Goal: Register for event/course: Sign up to attend an event or enroll in a course

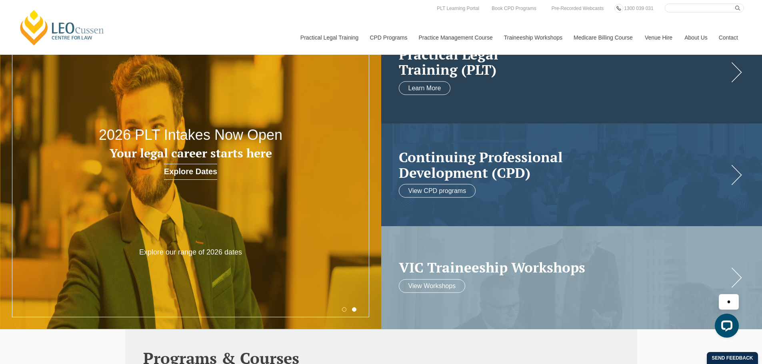
click at [487, 80] on link at bounding box center [571, 72] width 381 height 103
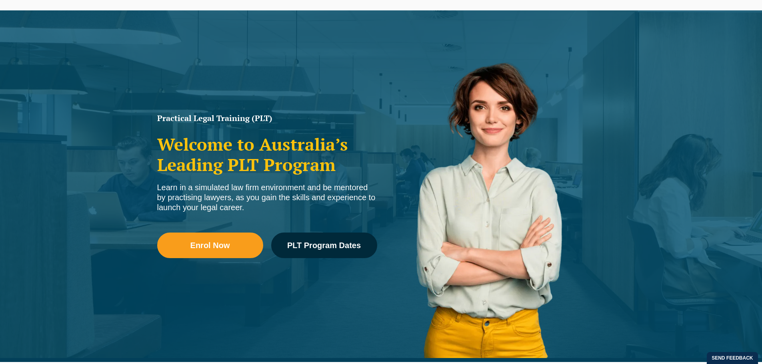
scroll to position [80, 0]
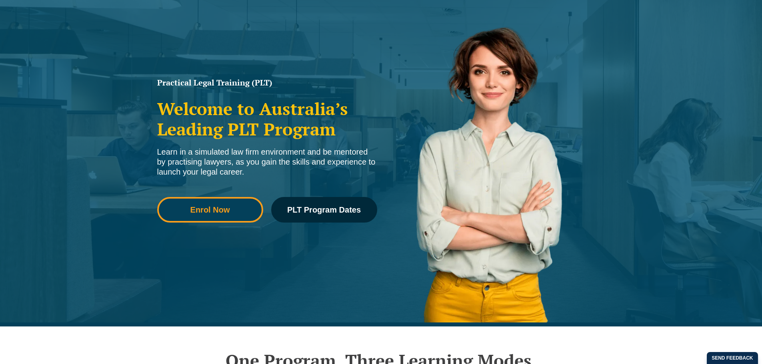
click at [218, 216] on link "Enrol Now" at bounding box center [210, 210] width 106 height 26
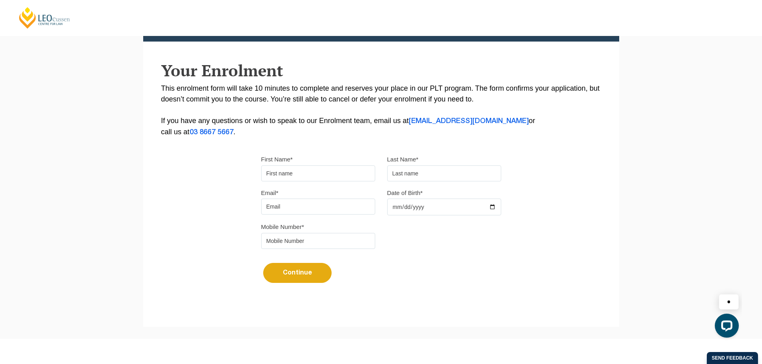
click at [295, 171] on input "First Name*" at bounding box center [318, 174] width 114 height 16
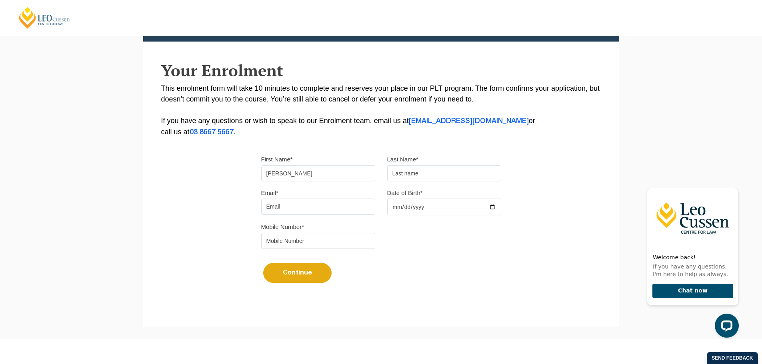
type input "Sanjana"
click at [396, 174] on input "text" at bounding box center [444, 174] width 114 height 16
type input "Kala"
click at [272, 205] on input "Email*" at bounding box center [318, 207] width 114 height 16
type input "[PERSON_NAME][EMAIL_ADDRESS][DOMAIN_NAME]"
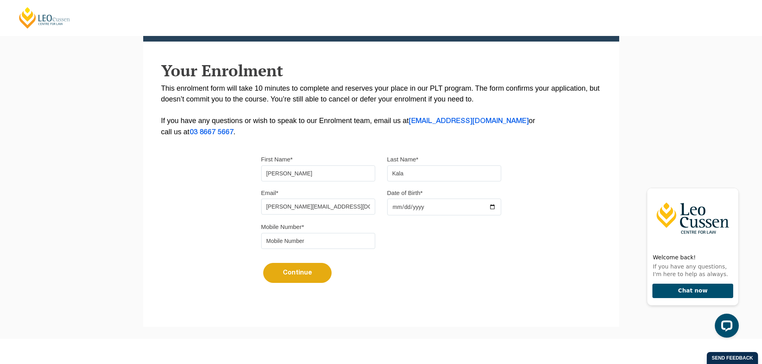
click at [425, 208] on input "Date of Birth*" at bounding box center [444, 207] width 114 height 17
click at [489, 206] on input "Date of Birth*" at bounding box center [444, 207] width 114 height 17
type input "[DATE]"
click at [409, 268] on div "Continue It looks like you’ve previously started an application. You can pick u…" at bounding box center [381, 270] width 240 height 30
click at [297, 238] on input "tel" at bounding box center [318, 241] width 114 height 16
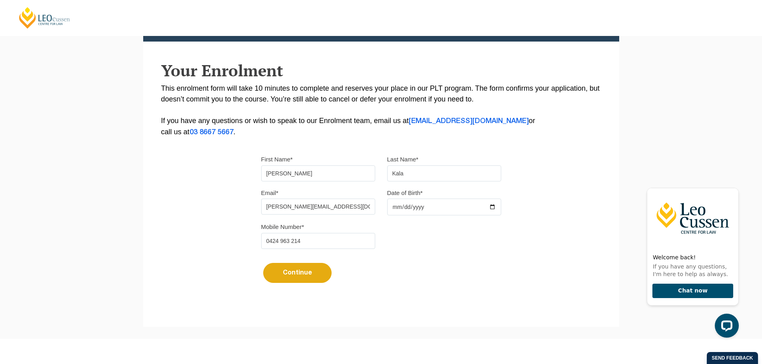
type input "0424 963 214"
click at [450, 280] on div "Continue It looks like you’ve previously started an application. You can pick u…" at bounding box center [381, 270] width 240 height 30
drag, startPoint x: 290, startPoint y: 277, endPoint x: 295, endPoint y: 276, distance: 5.6
click at [290, 276] on button "Continue" at bounding box center [297, 273] width 68 height 20
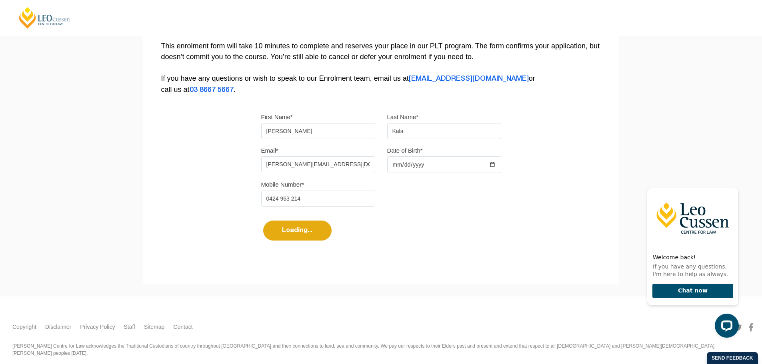
select select
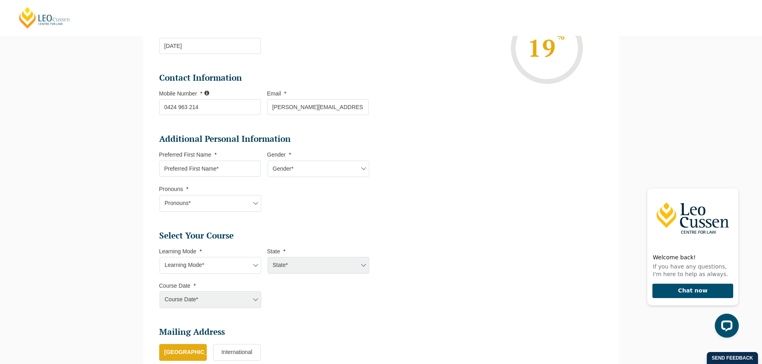
scroll to position [189, 0]
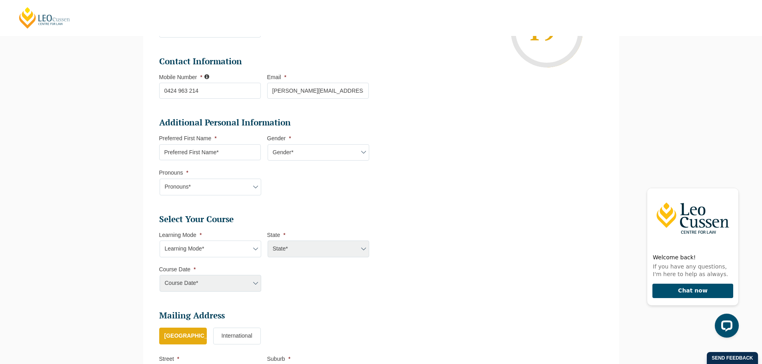
click at [195, 155] on input "Preferred First Name *" at bounding box center [210, 152] width 102 height 16
type input "[PERSON_NAME]"
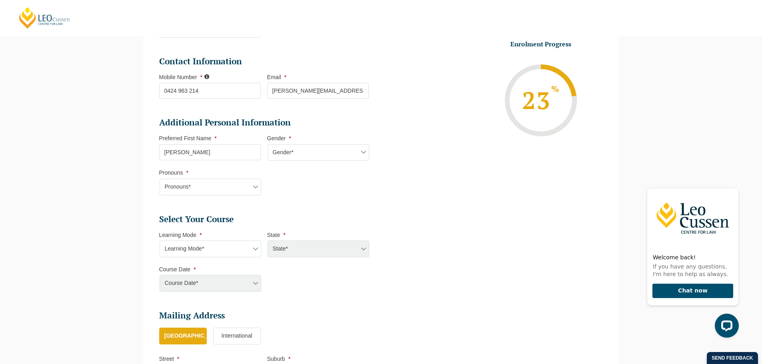
click at [307, 151] on select "Gender* Male Female Nonbinary Intersex Prefer not to disclose Other" at bounding box center [319, 152] width 102 height 17
select select "[DEMOGRAPHIC_DATA]"
click at [268, 144] on select "Gender* Male Female Nonbinary Intersex Prefer not to disclose Other" at bounding box center [319, 152] width 102 height 17
click at [216, 192] on select "Pronouns* She/Her/Hers He/Him/His They/Them/Theirs Other Prefer not to disclose" at bounding box center [211, 187] width 102 height 17
select select "She/Her/Hers"
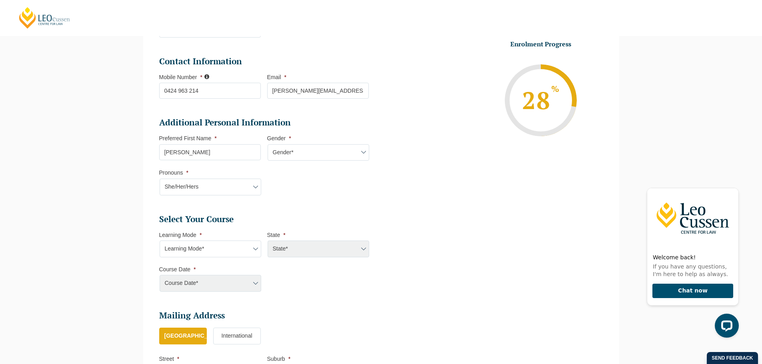
click at [160, 179] on select "Pronouns* She/Her/Hers He/Him/His They/Them/Theirs Other Prefer not to disclose" at bounding box center [211, 187] width 102 height 17
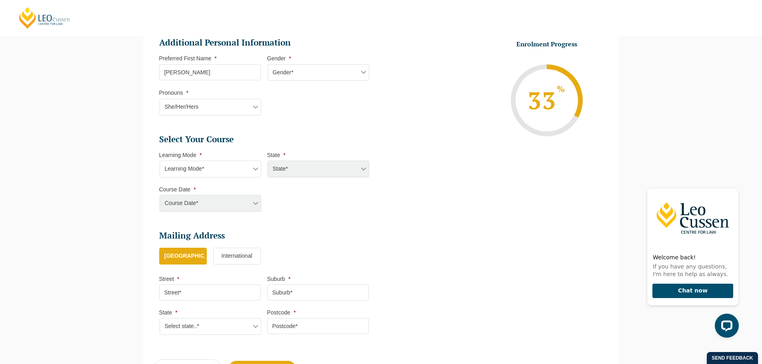
click at [253, 171] on select "Learning Mode* Online Full Time Learning Online Part Time Learning Blended Full…" at bounding box center [211, 169] width 102 height 17
select select "Online Full Time Learning"
click at [160, 161] on select "Learning Mode* Online Full Time Learning Online Part Time Learning Blended Full…" at bounding box center [211, 169] width 102 height 17
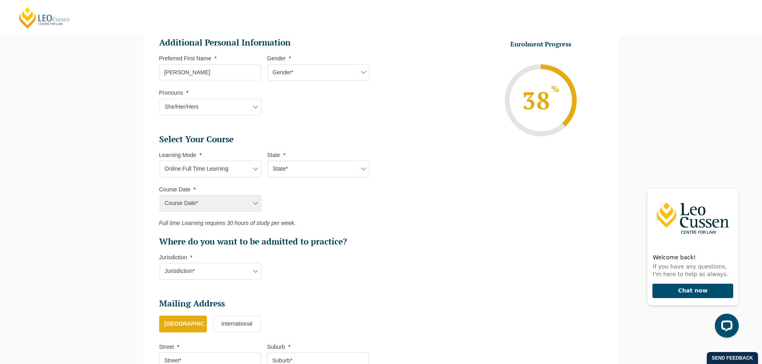
click at [301, 171] on select "State* National (ACT/NSW, VIC, QLD, SA, WA)" at bounding box center [319, 169] width 102 height 17
select select "National ([GEOGRAPHIC_DATA]/[GEOGRAPHIC_DATA], [GEOGRAPHIC_DATA], [GEOGRAPHIC_D…"
click at [268, 161] on select "State* National (ACT/NSW, VIC, QLD, SA, WA)" at bounding box center [319, 169] width 102 height 17
click at [322, 167] on select "State* National (ACT/NSW, VIC, QLD, SA, WA)" at bounding box center [319, 169] width 102 height 17
click at [268, 161] on select "State* National (ACT/NSW, VIC, QLD, SA, WA)" at bounding box center [319, 169] width 102 height 17
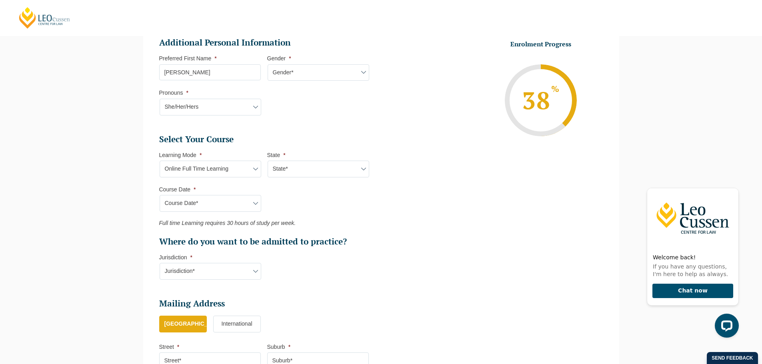
click at [318, 167] on select "State* National (ACT/NSW, VIC, QLD, SA, WA)" at bounding box center [319, 169] width 102 height 17
click at [195, 203] on select "Course Date* September 2025 (22-Sep-2025 to 20-Feb-2026) December 2025 (08-Dec-…" at bounding box center [211, 203] width 102 height 17
select select "[DATE] ([DATE] to [DATE])"
click at [160, 195] on select "Course Date* September 2025 (22-Sep-2025 to 20-Feb-2026) December 2025 (08-Dec-…" at bounding box center [211, 203] width 102 height 17
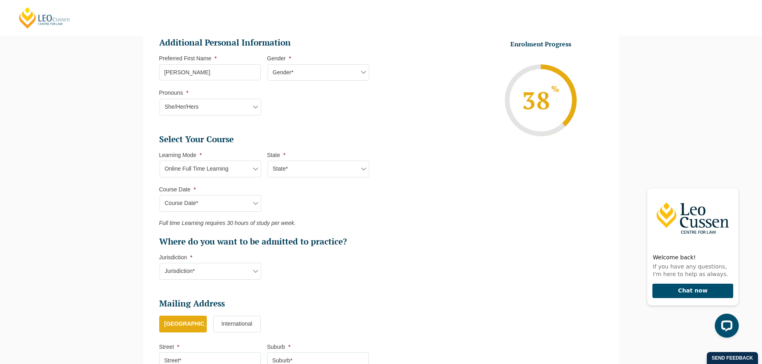
type input "Intake 10 September 2025 FT"
type input "Practical Legal Training (NAT)"
select select "NAT PLT (SEP) 2025 Full Time Online"
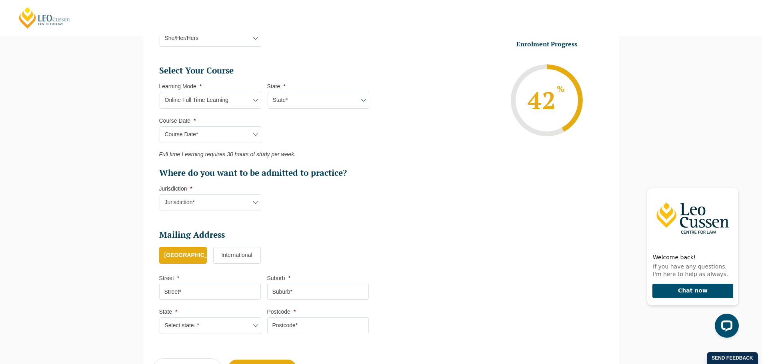
scroll to position [349, 0]
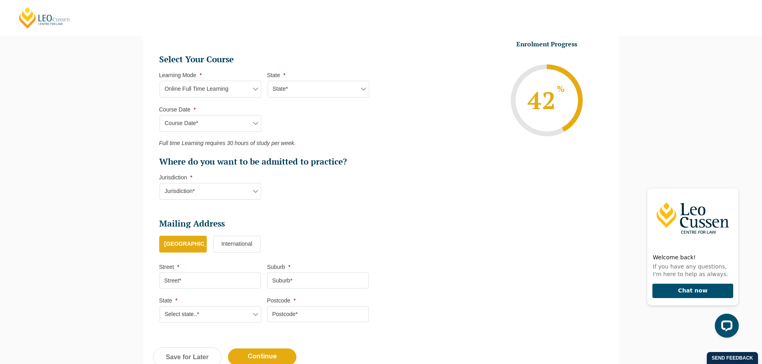
click at [208, 196] on select "Jurisdiction* VIC ACT/NSW SA WA QLD" at bounding box center [211, 191] width 102 height 17
select select "VIC"
click at [160, 183] on select "Jurisdiction* VIC ACT/NSW SA WA QLD" at bounding box center [211, 191] width 102 height 17
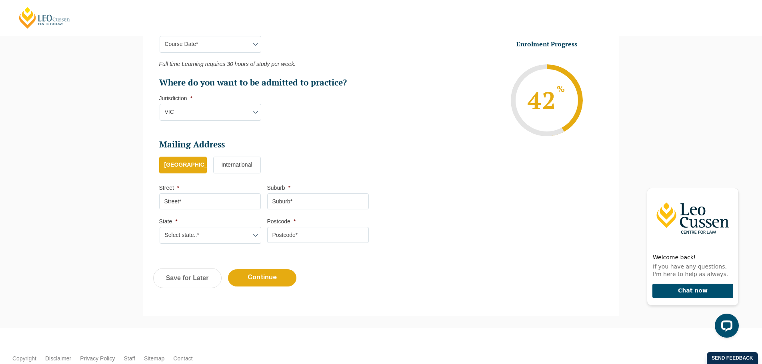
scroll to position [429, 0]
click at [205, 205] on input "Street *" at bounding box center [210, 201] width 102 height 16
type input "18 Broadway Street"
click at [282, 200] on input "Suburb *" at bounding box center [318, 201] width 102 height 16
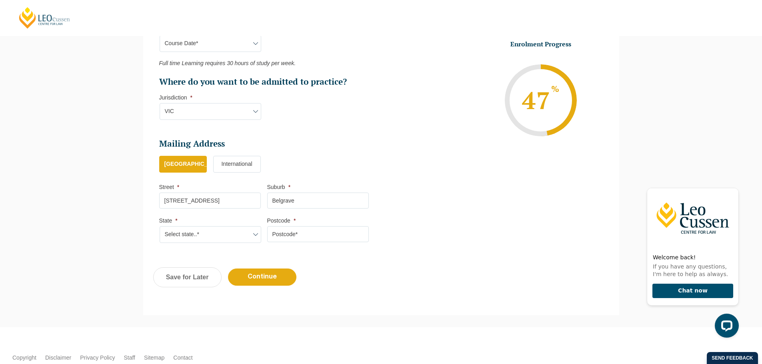
type input "Belgrave"
click at [212, 240] on select "Select state..* VIC WA QLD SA NSW NT ACT TAS" at bounding box center [211, 234] width 102 height 17
select select "VIC"
click at [160, 226] on select "Select state..* VIC WA QLD SA NSW NT ACT TAS" at bounding box center [211, 234] width 102 height 17
click at [290, 232] on input "Postcode *" at bounding box center [318, 234] width 102 height 16
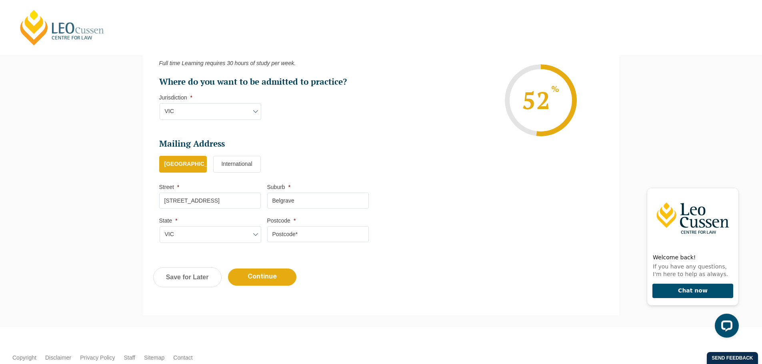
click at [208, 204] on input "18 Broadway Street" at bounding box center [210, 201] width 102 height 16
click at [202, 202] on input "18 Broadway Street" at bounding box center [210, 201] width 102 height 16
drag, startPoint x: 200, startPoint y: 202, endPoint x: 227, endPoint y: 204, distance: 26.5
click at [227, 204] on input "18 Broadway Street" at bounding box center [210, 201] width 102 height 16
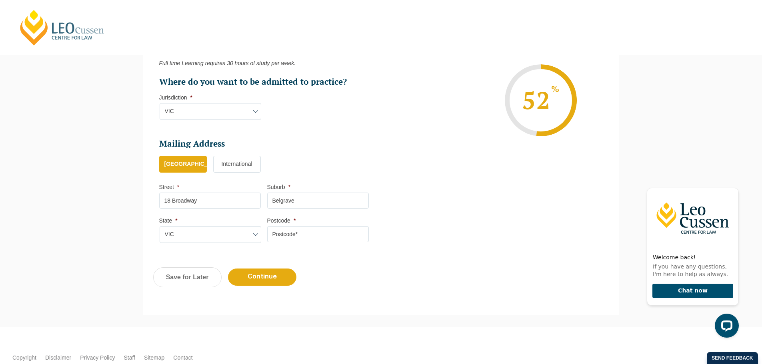
type input "18 Broadway"
click at [280, 239] on input "Postcode *" at bounding box center [318, 234] width 102 height 16
type input "3160"
click at [279, 284] on input "Continue" at bounding box center [262, 277] width 68 height 17
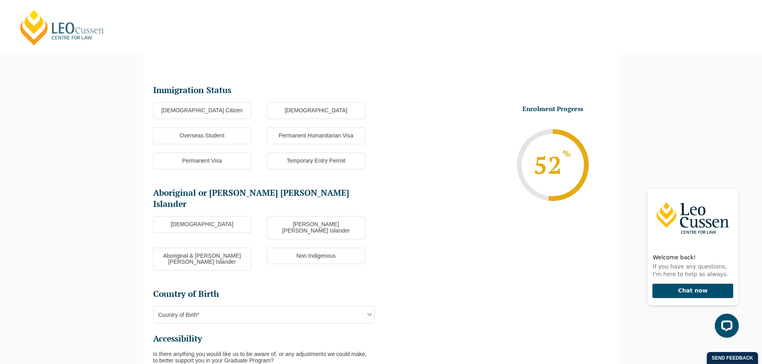
scroll to position [69, 0]
click at [222, 135] on label "Overseas Student" at bounding box center [202, 136] width 98 height 17
click at [0, 0] on input "Overseas Student" at bounding box center [0, 0] width 0 height 0
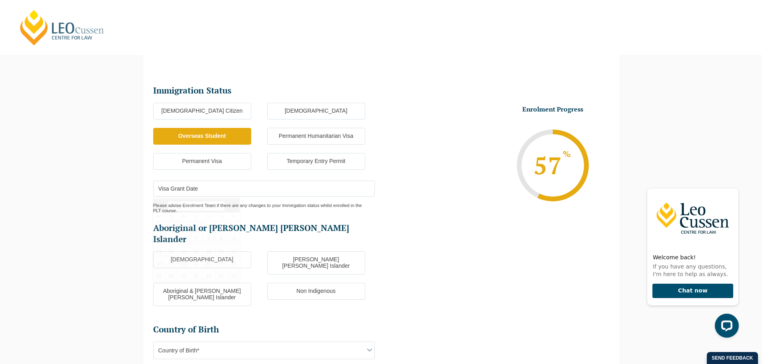
click at [260, 187] on input "Visa Grant Date" at bounding box center [264, 189] width 222 height 16
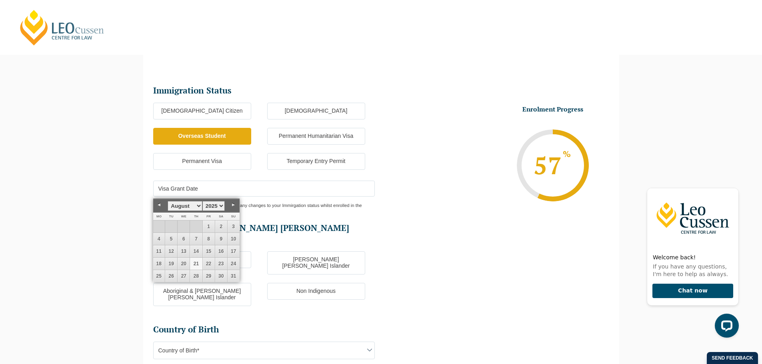
click at [202, 207] on select "1925 1926 1927 1928 1929 1930 1931 1932 1933 1934 1935 1936 1937 1938 1939 1940…" at bounding box center [213, 206] width 22 height 10
click at [452, 181] on li "Enrolment Progress 57 % Form Progress Download Course Guide enrolment@leocussen…" at bounding box center [495, 165] width 228 height 120
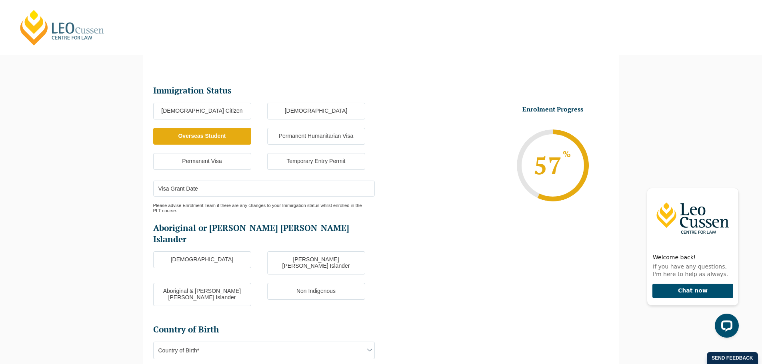
click at [330, 164] on label "Temporary Entry Permit" at bounding box center [316, 161] width 98 height 17
click at [0, 0] on input "Temporary Entry Permit" at bounding box center [0, 0] width 0 height 0
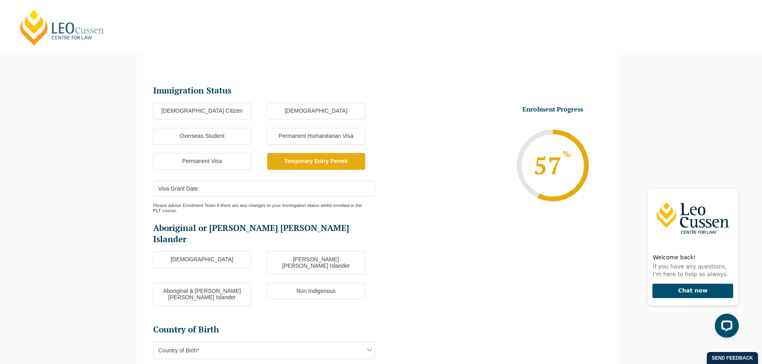
click at [202, 140] on label "Overseas Student" at bounding box center [202, 136] width 98 height 17
click at [0, 0] on input "Overseas Student" at bounding box center [0, 0] width 0 height 0
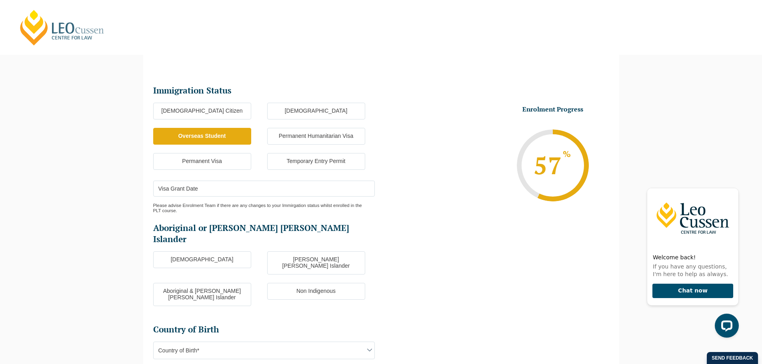
click at [192, 182] on input "Visa Grant Date" at bounding box center [264, 189] width 222 height 16
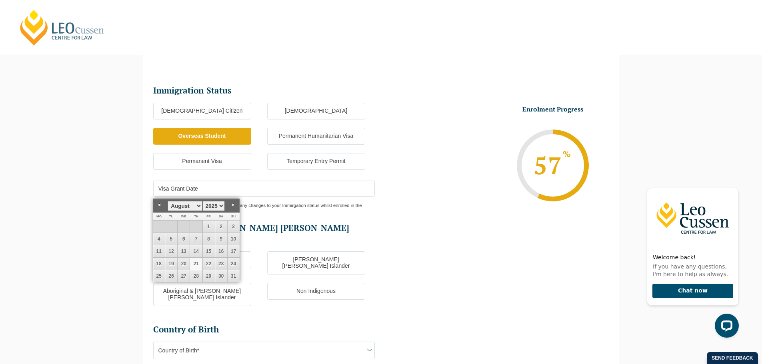
click at [197, 209] on select "January February March April May June July August September October November De…" at bounding box center [185, 206] width 34 height 10
click at [214, 205] on select "1925 1926 1927 1928 1929 1930 1931 1932 1933 1934 1935 1936 1937 1938 1939 1940…" at bounding box center [213, 206] width 22 height 10
click at [173, 239] on link "3" at bounding box center [171, 239] width 12 height 12
type input "03-01-2023"
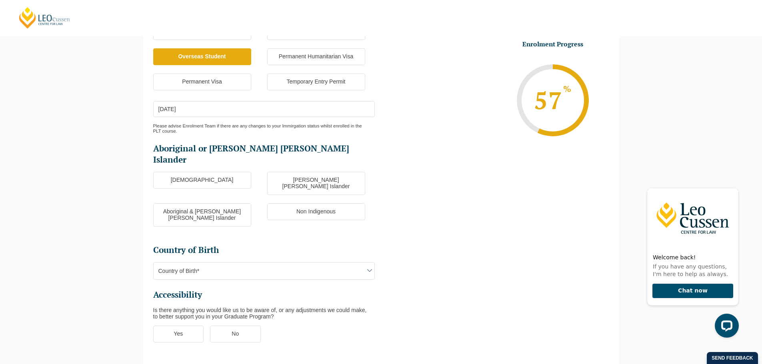
scroll to position [149, 0]
click at [314, 203] on label "Non Indigenous" at bounding box center [316, 211] width 98 height 17
click at [0, 0] on input "Non Indigenous" at bounding box center [0, 0] width 0 height 0
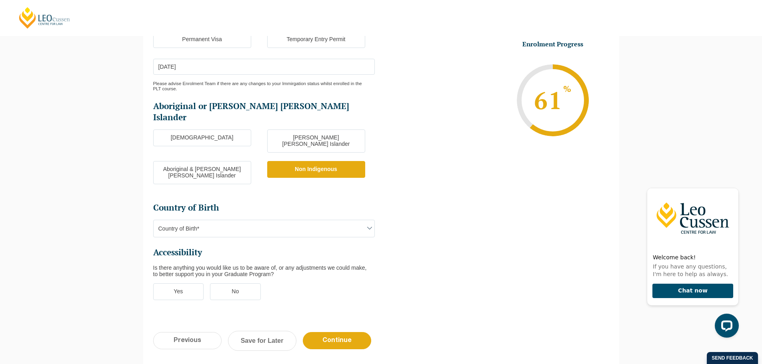
scroll to position [229, 0]
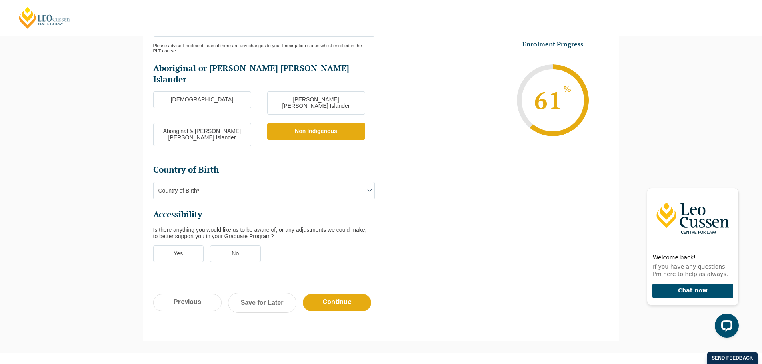
click at [170, 182] on span "Country of Birth*" at bounding box center [264, 190] width 221 height 17
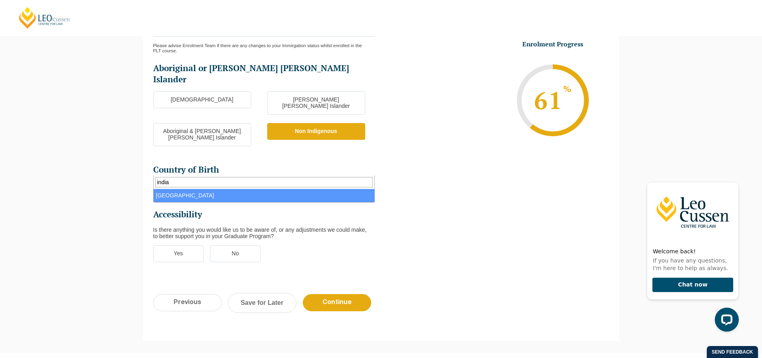
type input "india"
select select "India 7103"
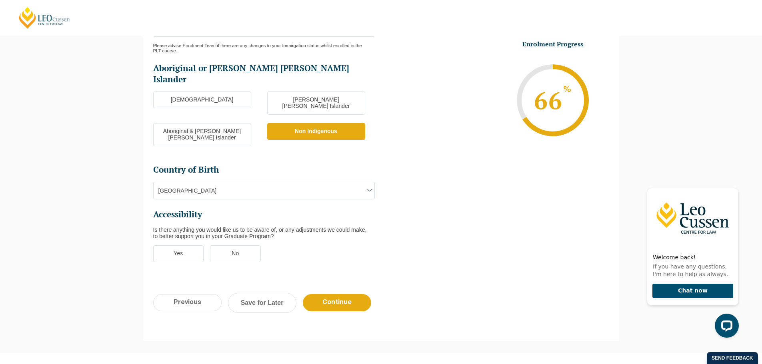
click at [166, 246] on label "Yes" at bounding box center [178, 254] width 51 height 17
click at [0, 0] on input "Yes" at bounding box center [0, 0] width 0 height 0
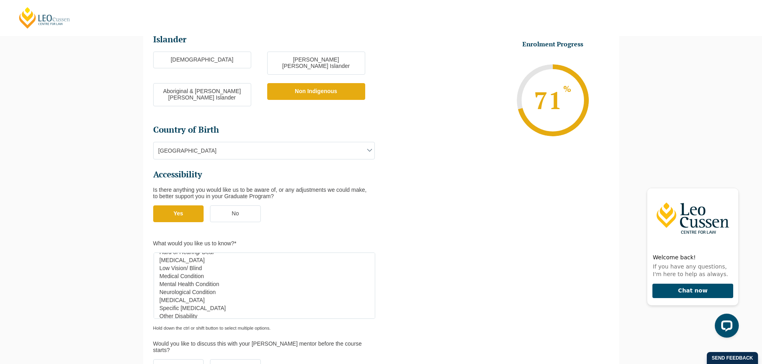
scroll to position [32, 0]
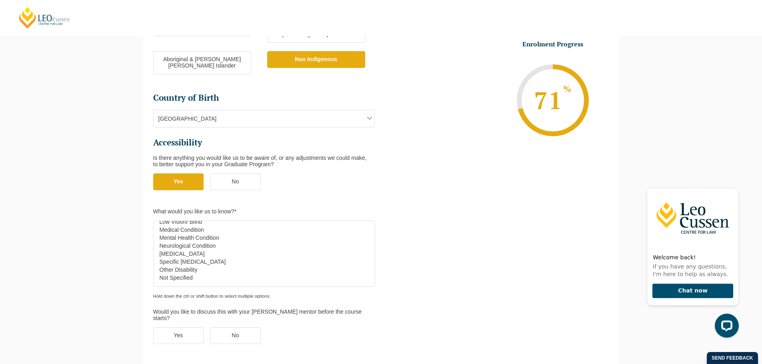
click at [241, 174] on label "No" at bounding box center [235, 182] width 51 height 17
click at [0, 0] on input "No" at bounding box center [0, 0] width 0 height 0
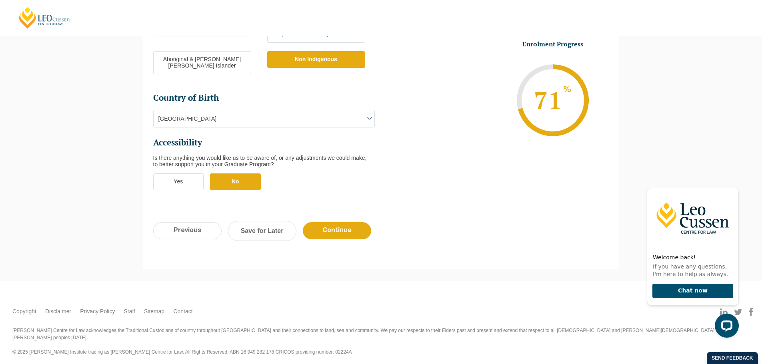
scroll to position [274, 0]
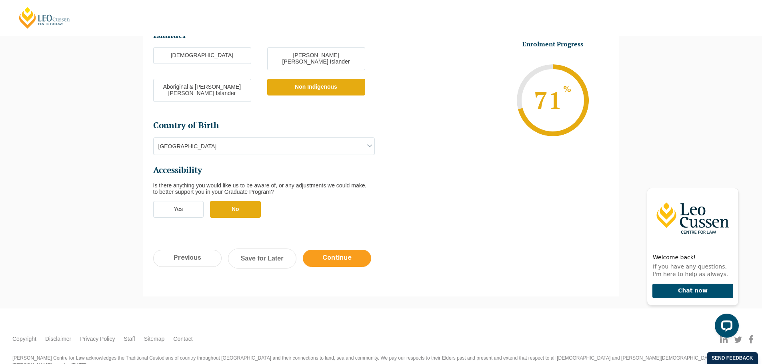
click at [359, 250] on input "Continue" at bounding box center [337, 258] width 68 height 17
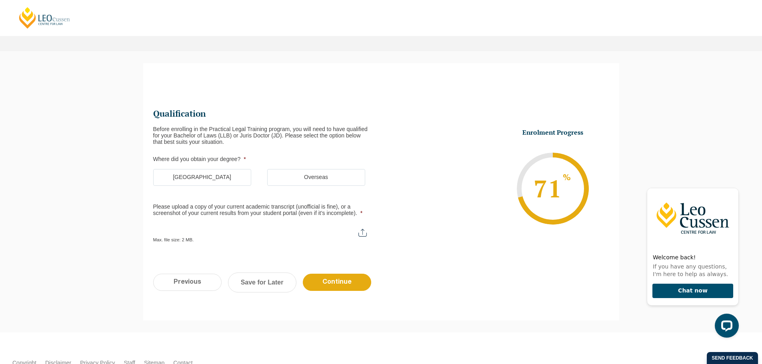
scroll to position [80, 0]
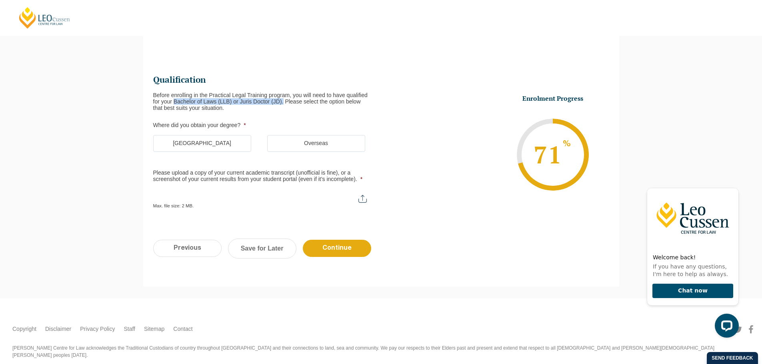
drag, startPoint x: 173, startPoint y: 102, endPoint x: 283, endPoint y: 104, distance: 109.6
click at [283, 104] on div "Before enrolling in the Practical Legal Training program, you will need to have…" at bounding box center [264, 101] width 222 height 19
click at [197, 140] on label "[GEOGRAPHIC_DATA]" at bounding box center [202, 143] width 98 height 17
click at [0, 0] on input "[GEOGRAPHIC_DATA]" at bounding box center [0, 0] width 0 height 0
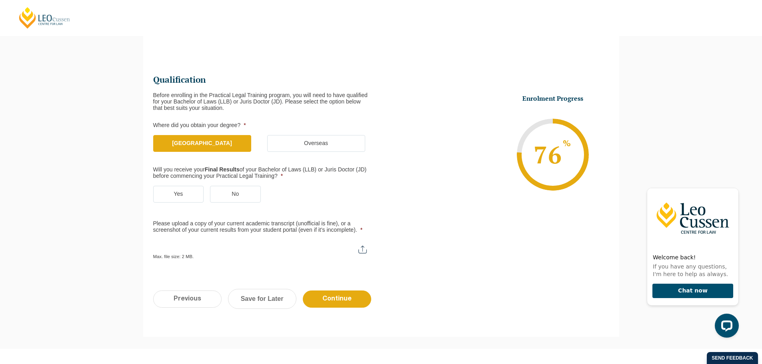
click at [243, 192] on label "No" at bounding box center [235, 194] width 51 height 17
click at [0, 0] on input "No" at bounding box center [0, 0] width 0 height 0
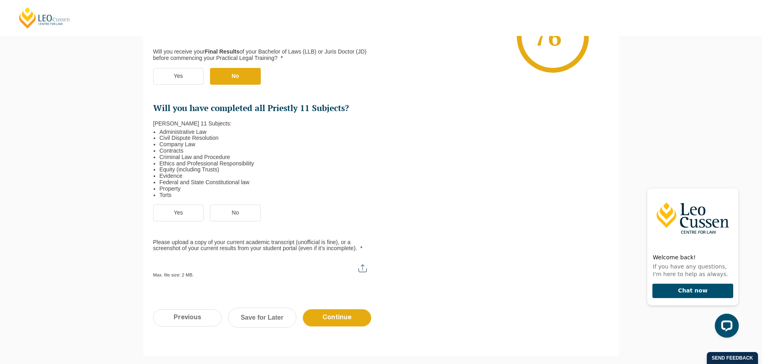
scroll to position [200, 0]
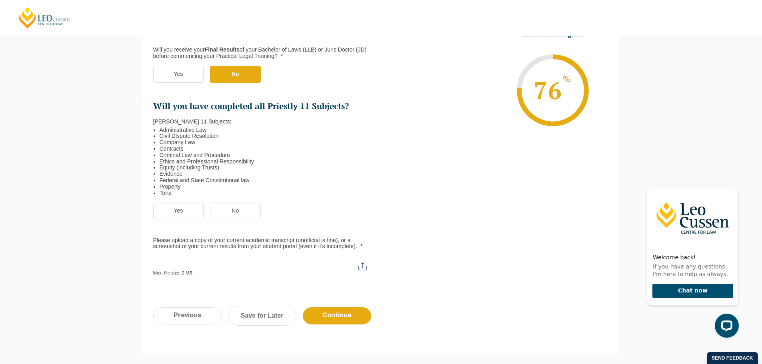
click at [179, 213] on label "Yes" at bounding box center [178, 211] width 51 height 17
click at [0, 0] on input "Yes" at bounding box center [0, 0] width 0 height 0
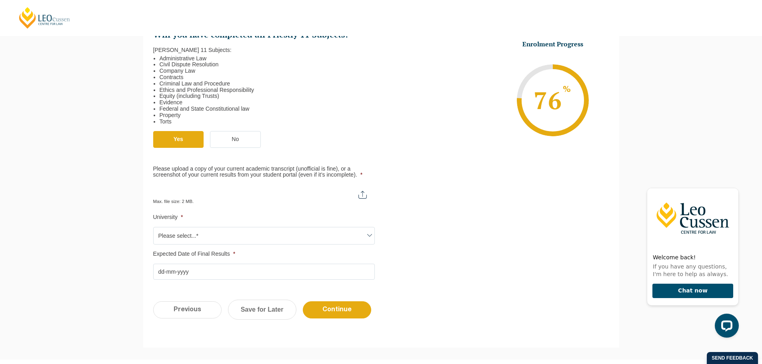
scroll to position [280, 0]
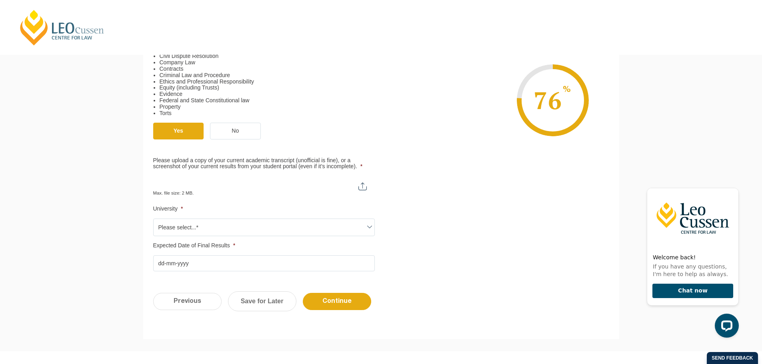
click at [311, 226] on span "Please select...*" at bounding box center [264, 227] width 221 height 17
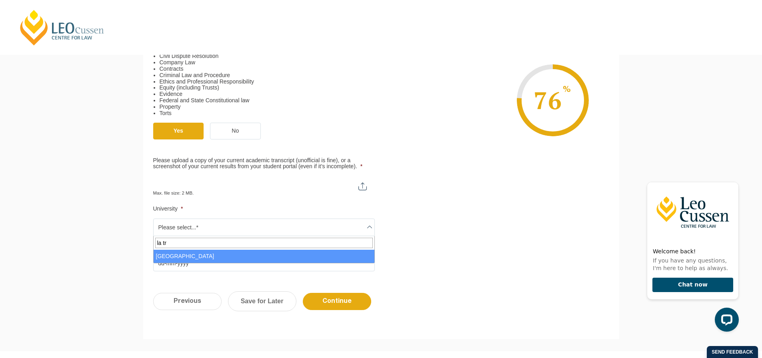
type input "la tr"
select select "[GEOGRAPHIC_DATA]"
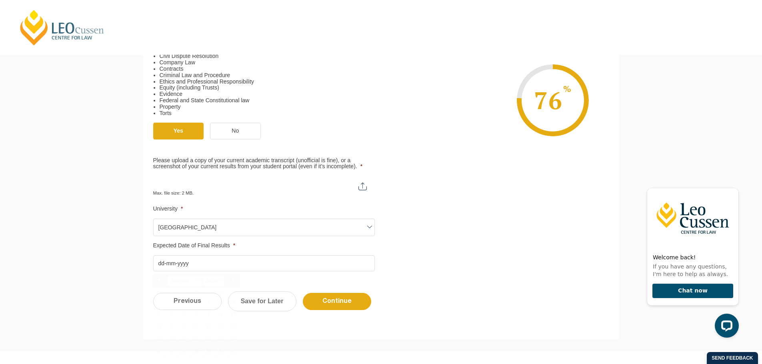
click at [220, 262] on input "Expected Date of Final Results *" at bounding box center [264, 264] width 222 height 16
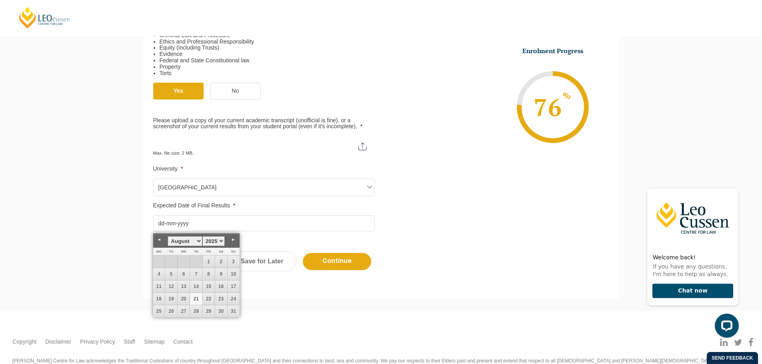
scroll to position [347, 0]
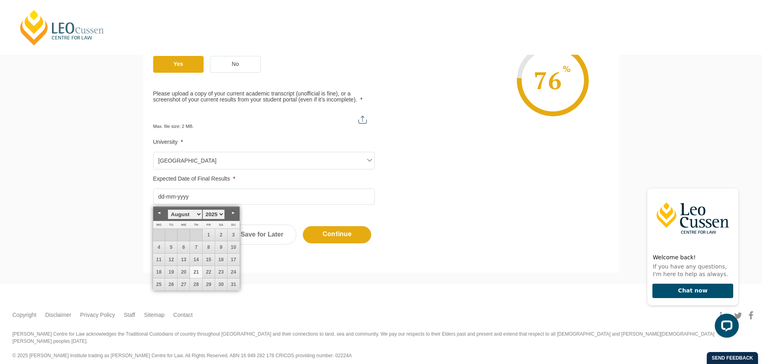
click at [214, 216] on select "1925 1926 1927 1928 1929 1930 1931 1932 1933 1934 1935 1936 1937 1938 1939 1940…" at bounding box center [213, 215] width 22 height 10
click at [185, 212] on select "January February March April May June July August September October November De…" at bounding box center [185, 215] width 34 height 10
click at [181, 287] on link "26" at bounding box center [184, 285] width 12 height 12
type input "26-11-2025"
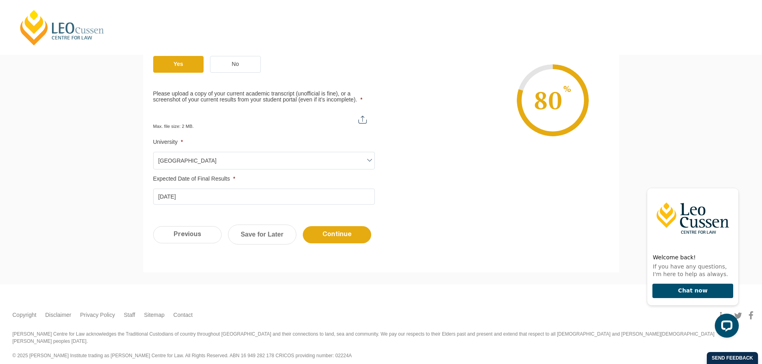
click at [366, 118] on input "Please upload a copy of your current academic transcript (unofficial is fine), …" at bounding box center [264, 117] width 222 height 14
type input "C:\fakepath\Personal Academic Transcript 9067686 21361044 18-Aug-2025 10 06 02.…"
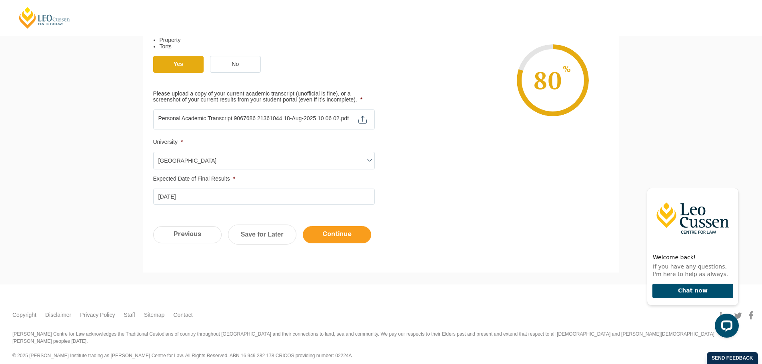
click at [336, 234] on input "Continue" at bounding box center [337, 234] width 68 height 17
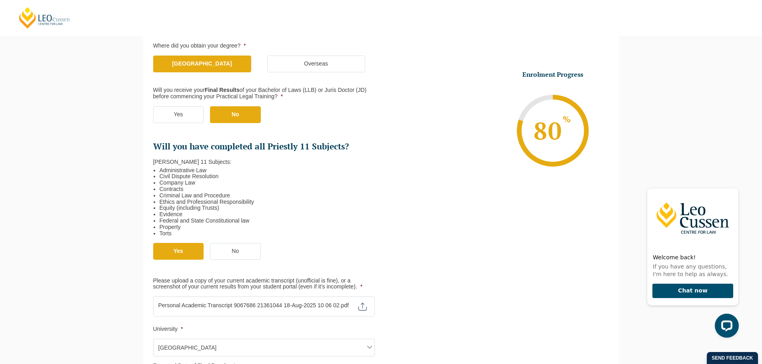
scroll to position [280, 0]
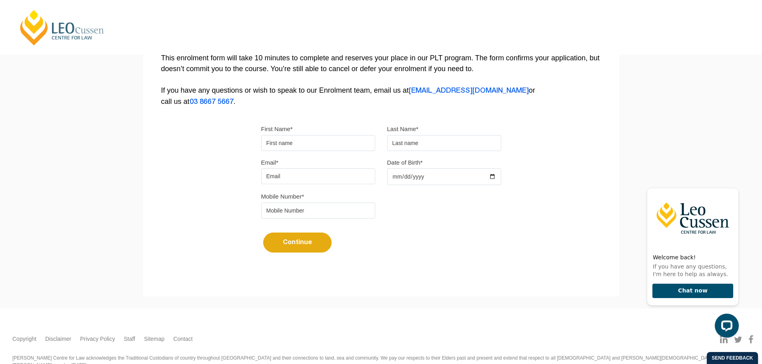
click at [268, 146] on input "First Name*" at bounding box center [318, 143] width 114 height 16
type input "[PERSON_NAME]"
click at [408, 142] on input "text" at bounding box center [444, 143] width 114 height 16
type input "Kala"
click at [322, 184] on input "Email*" at bounding box center [318, 176] width 114 height 16
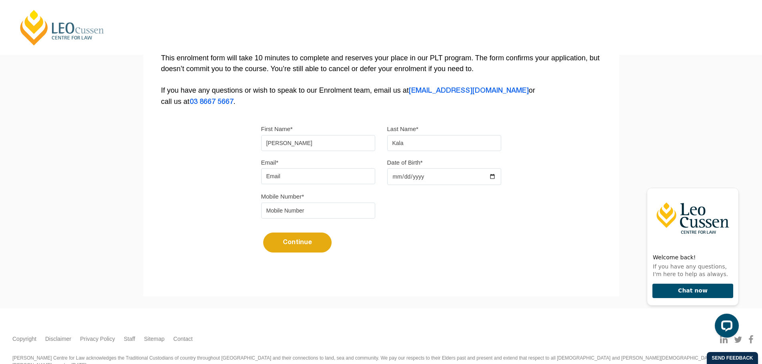
type input "[PERSON_NAME][EMAIL_ADDRESS][DOMAIN_NAME]"
click at [404, 178] on input "Date of Birth*" at bounding box center [444, 176] width 114 height 17
click at [396, 179] on input "Date of Birth*" at bounding box center [444, 176] width 114 height 17
type input "[DATE]"
click at [330, 208] on input "tel" at bounding box center [318, 211] width 114 height 16
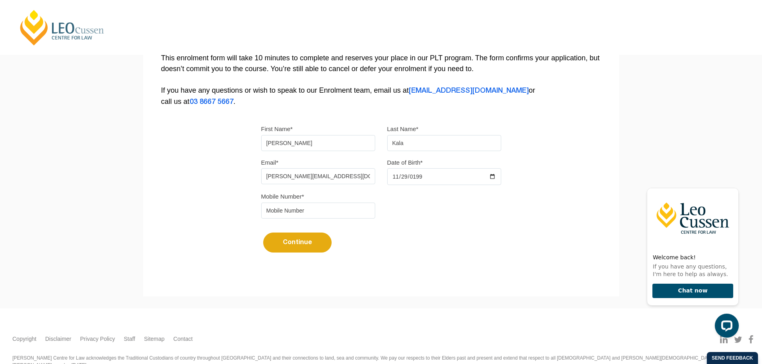
type input "0424 963 214"
click at [306, 241] on button "Continue" at bounding box center [297, 243] width 68 height 20
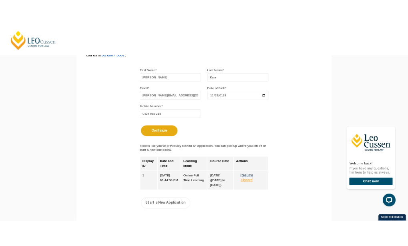
scroll to position [230, 0]
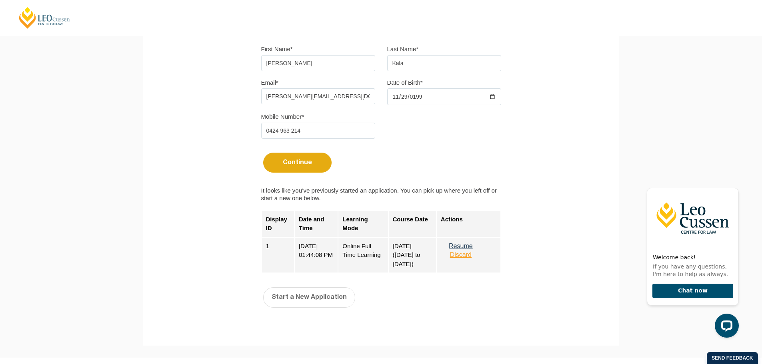
click at [463, 246] on button "Resume" at bounding box center [461, 246] width 40 height 7
